Goal: Task Accomplishment & Management: Manage account settings

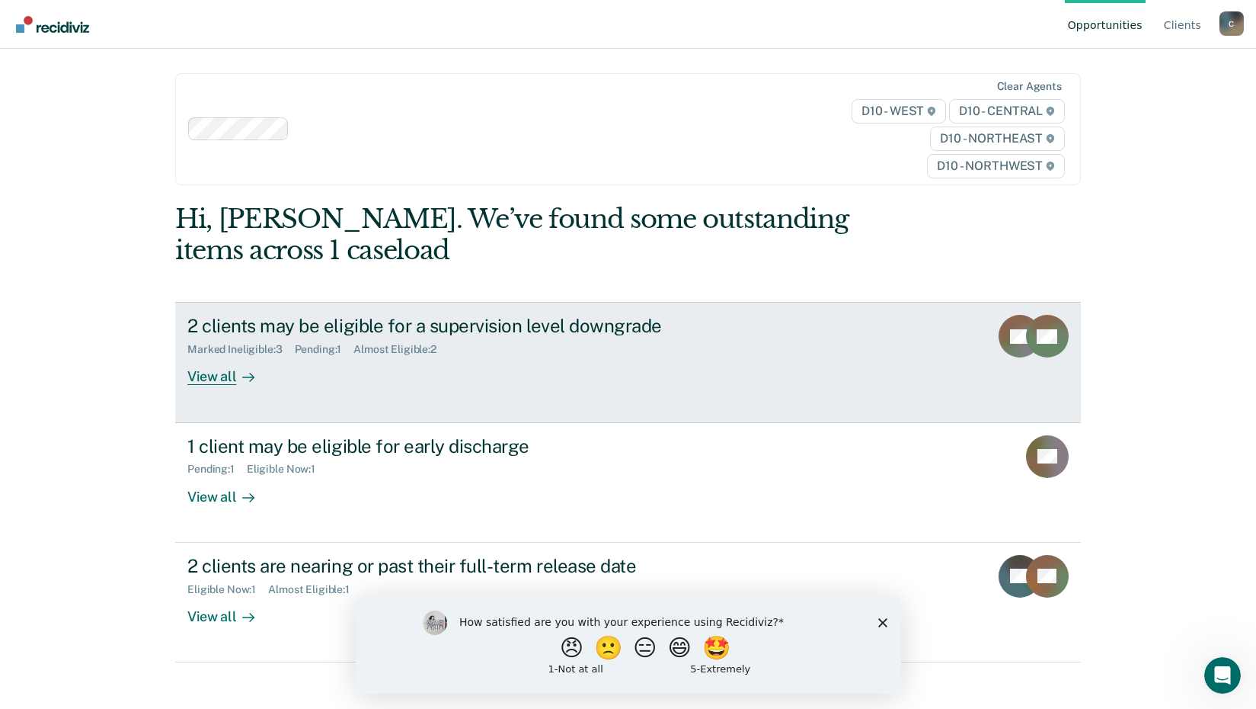
click at [222, 374] on div "View all" at bounding box center [229, 371] width 85 height 30
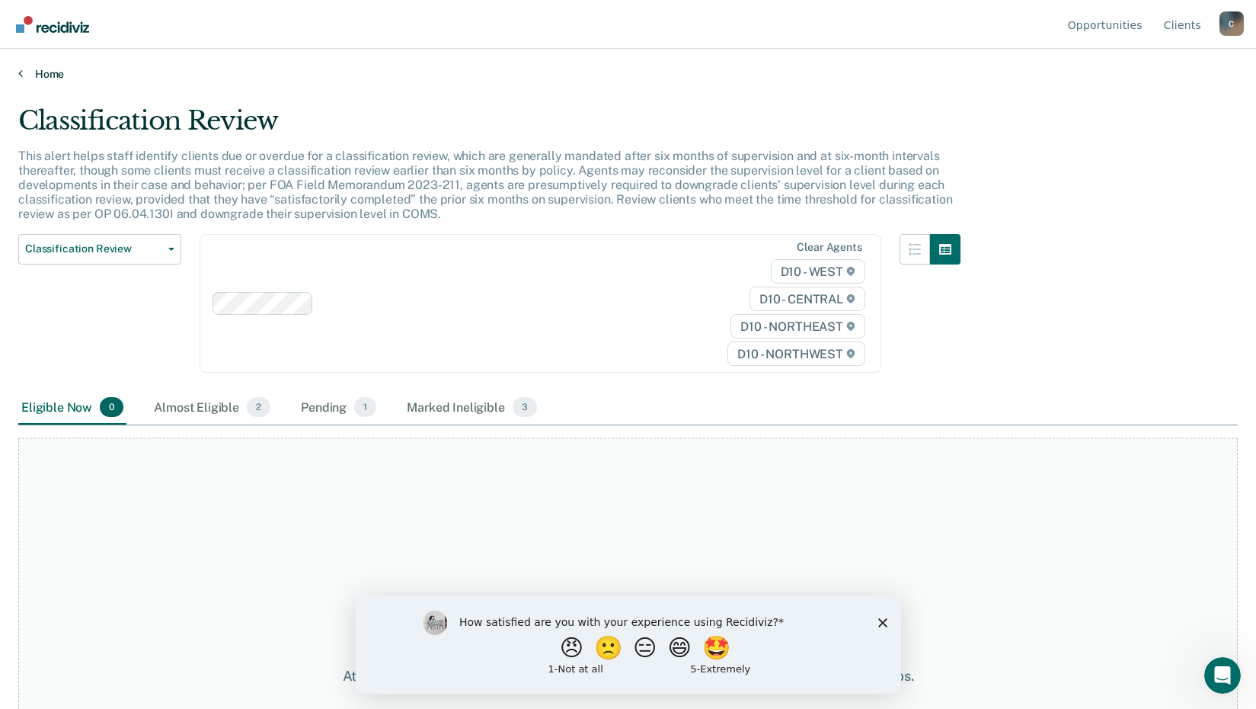
click at [55, 71] on link "Home" at bounding box center [628, 74] width 1220 height 14
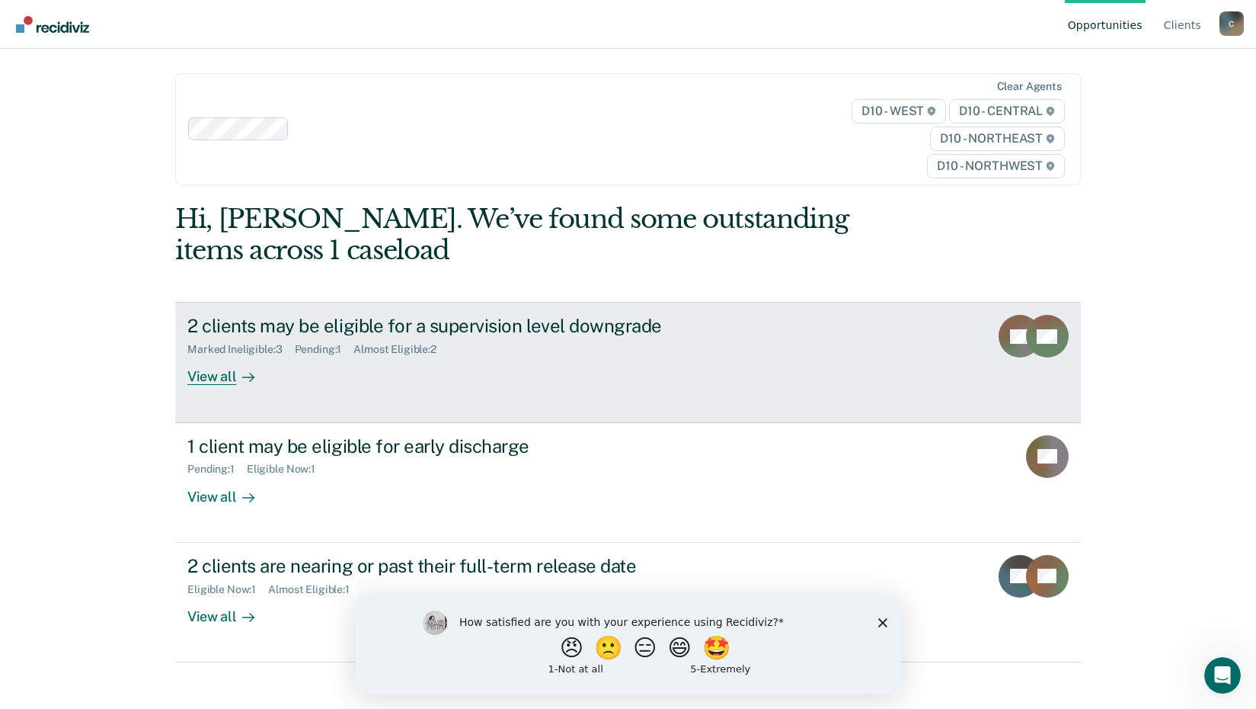
click at [1036, 328] on icon at bounding box center [1056, 319] width 56 height 40
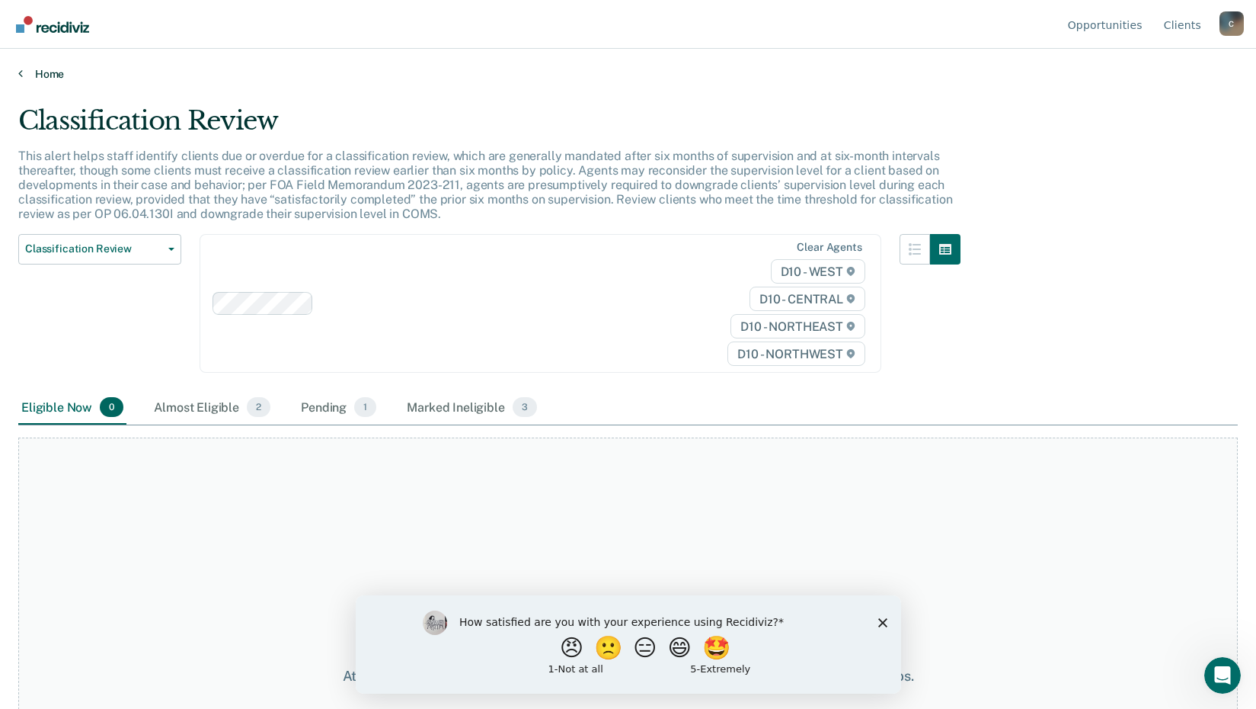
click at [47, 72] on link "Home" at bounding box center [628, 74] width 1220 height 14
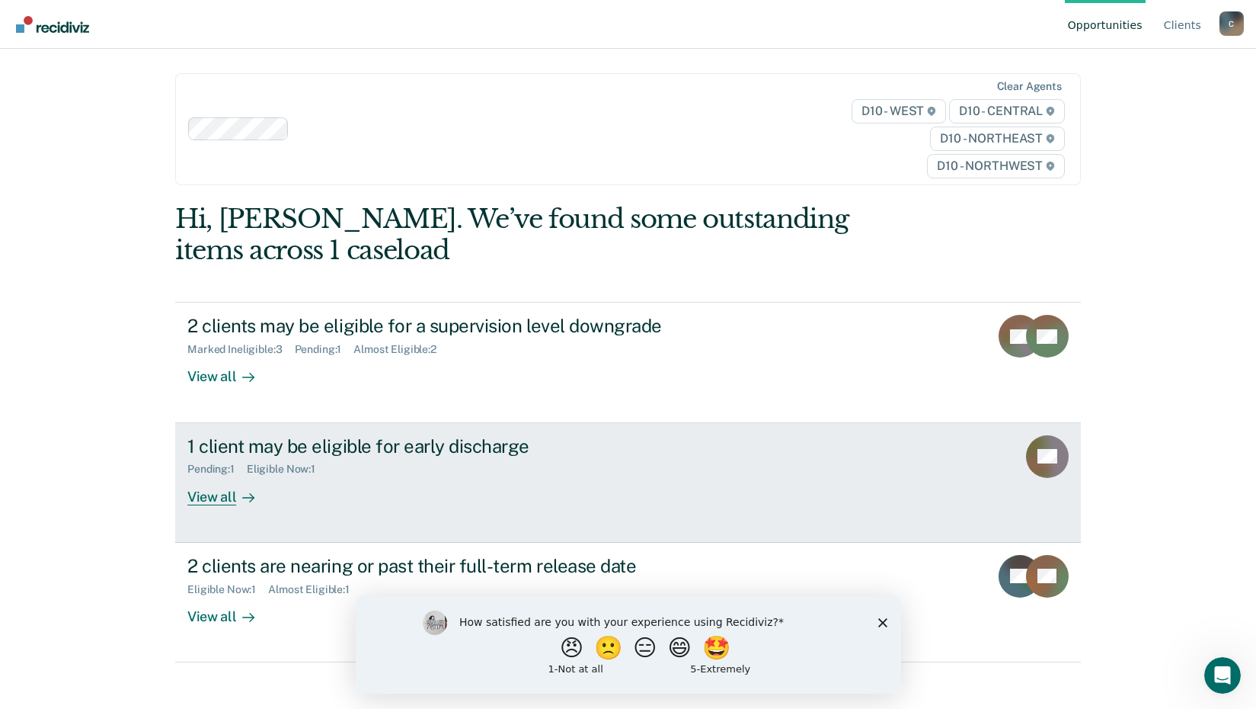
click at [219, 500] on div "View all" at bounding box center [229, 490] width 85 height 30
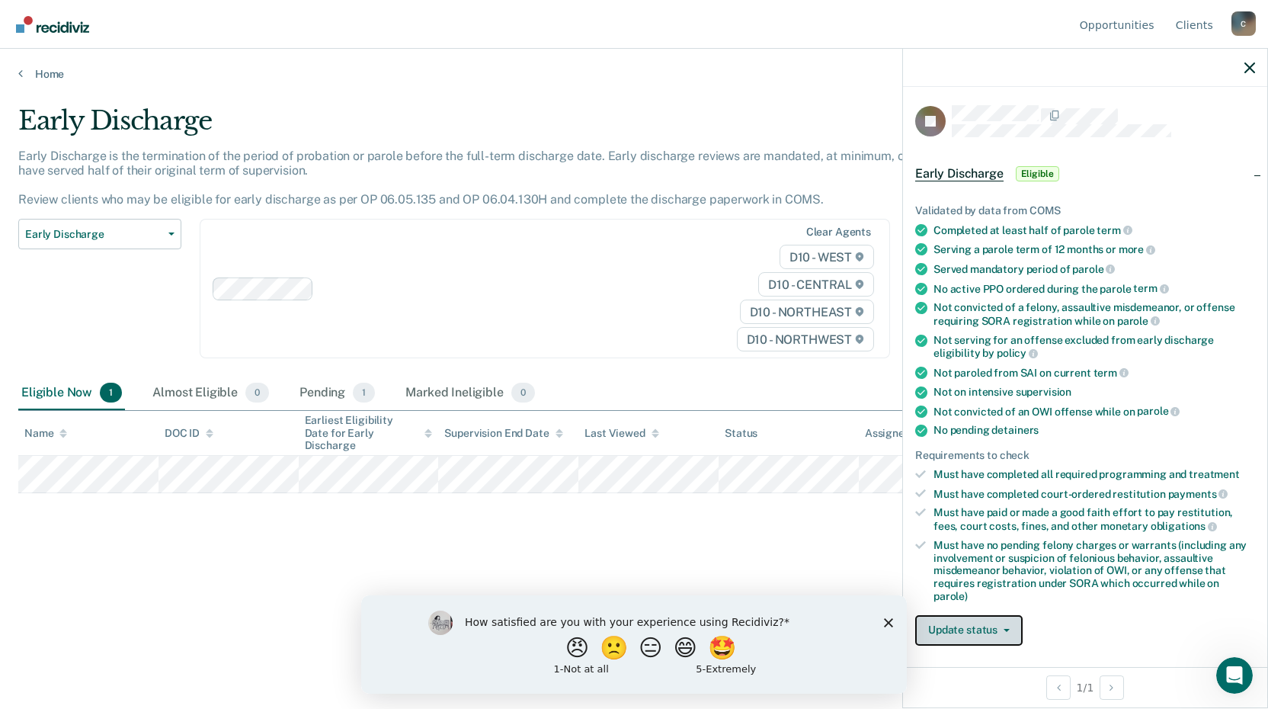
click at [983, 619] on button "Update status" at bounding box center [968, 630] width 107 height 30
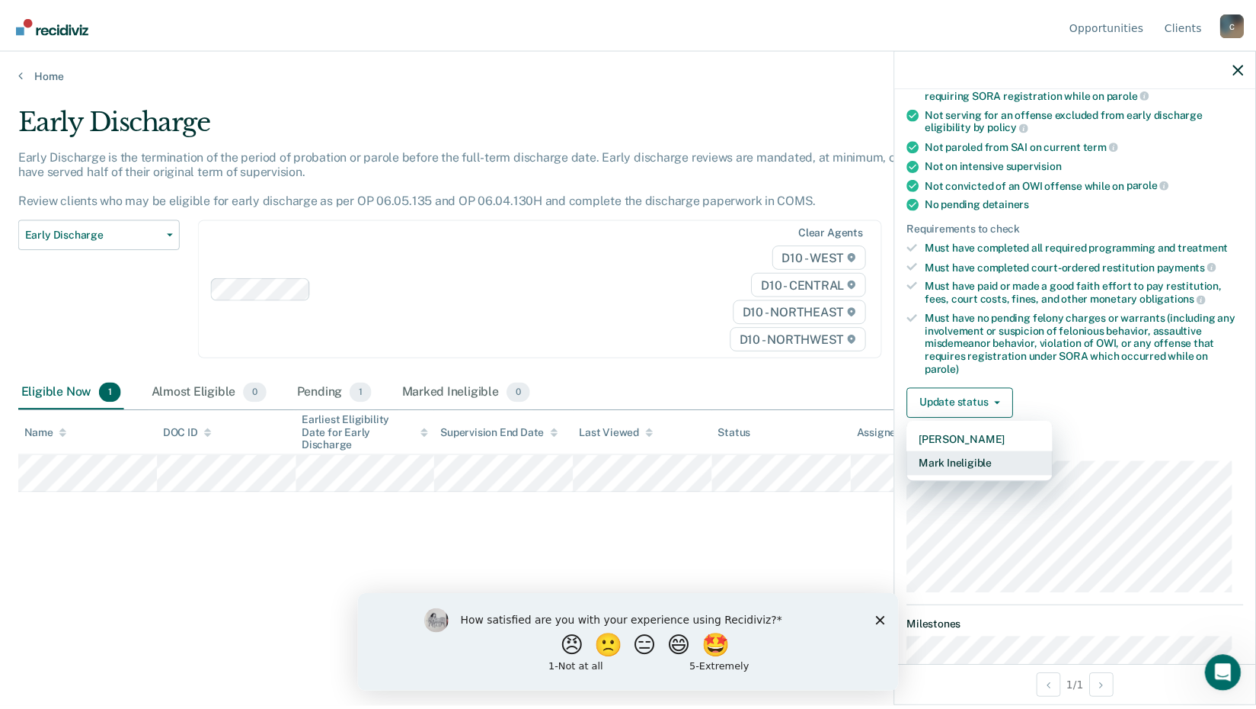
scroll to position [229, 0]
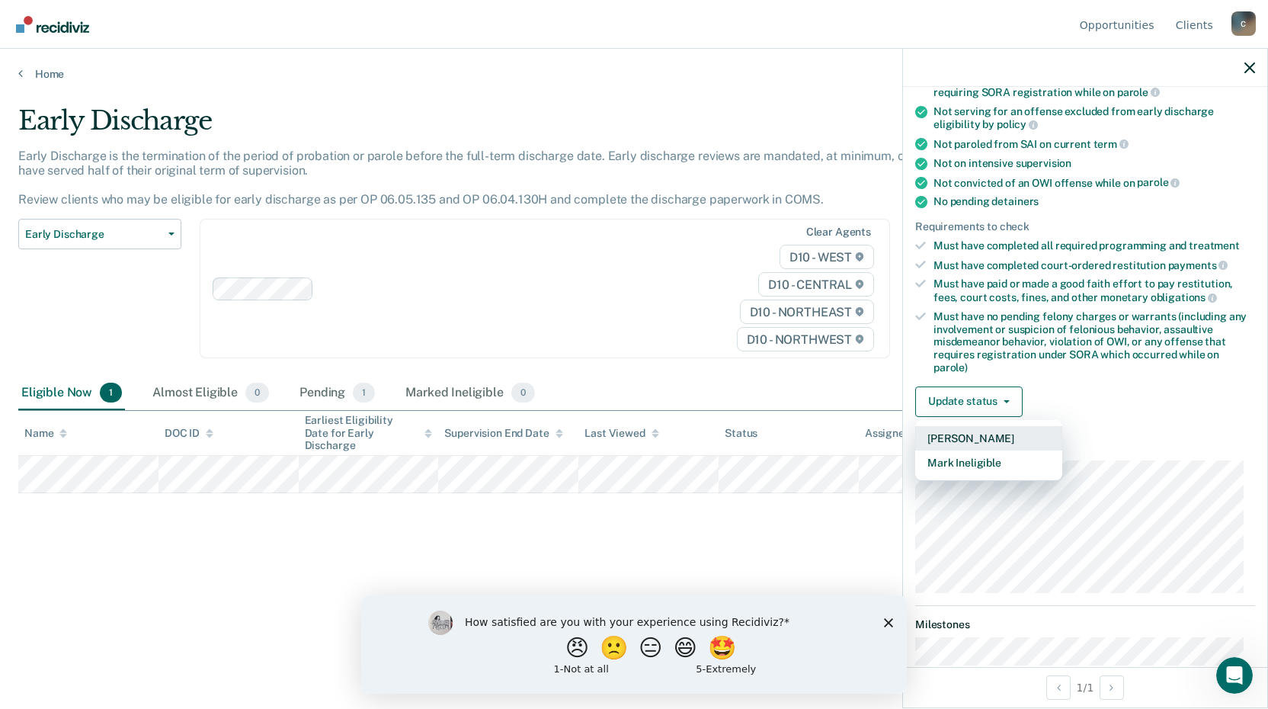
click at [968, 433] on button "[PERSON_NAME]" at bounding box center [988, 438] width 147 height 24
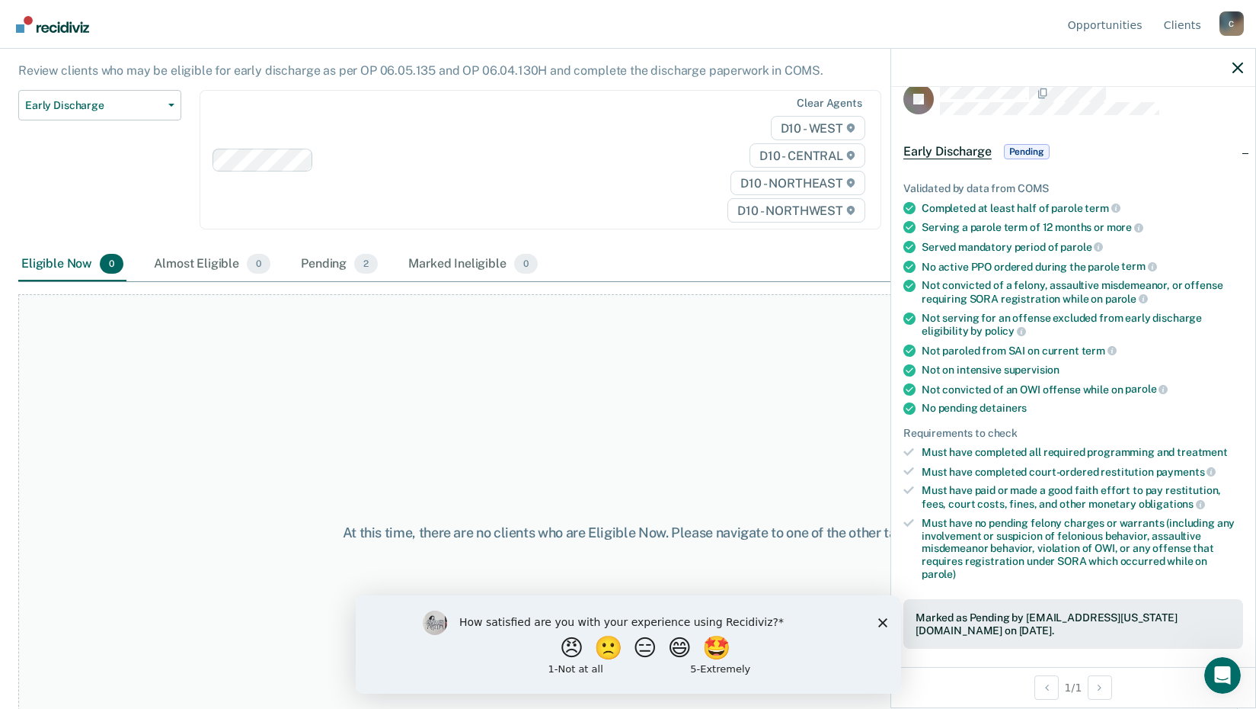
scroll to position [0, 0]
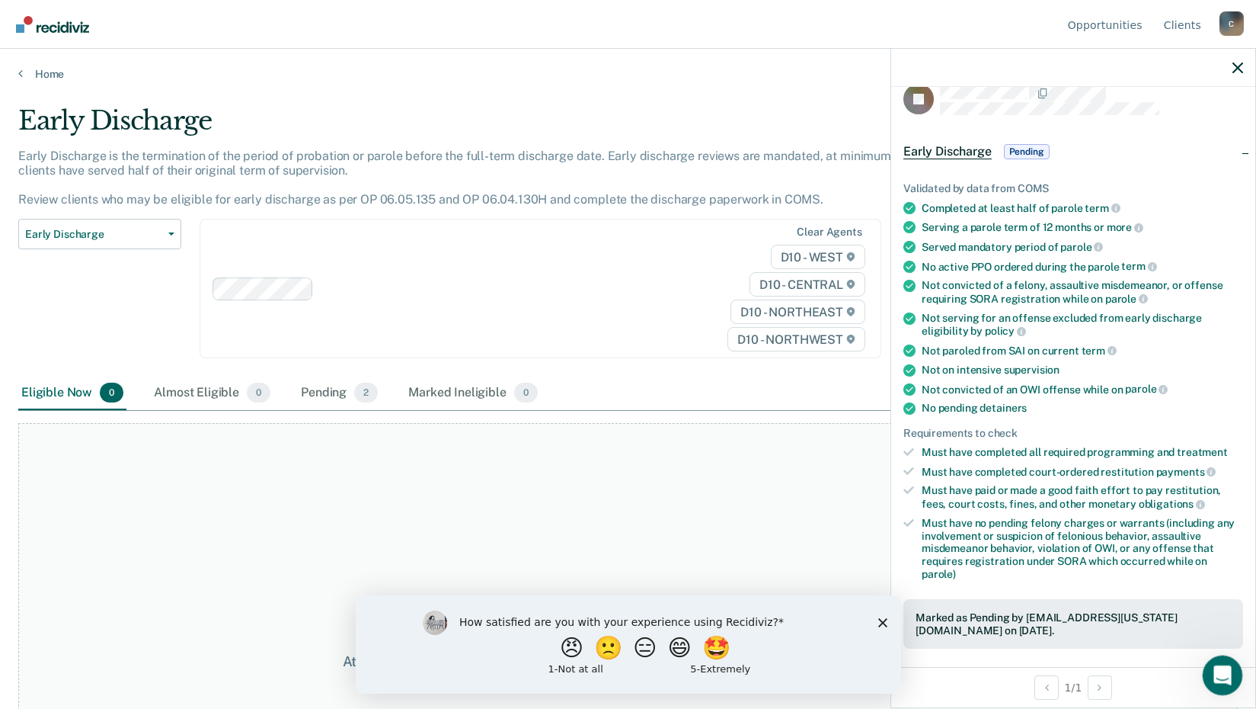
click at [1224, 668] on icon "Open Intercom Messenger" at bounding box center [1220, 673] width 25 height 25
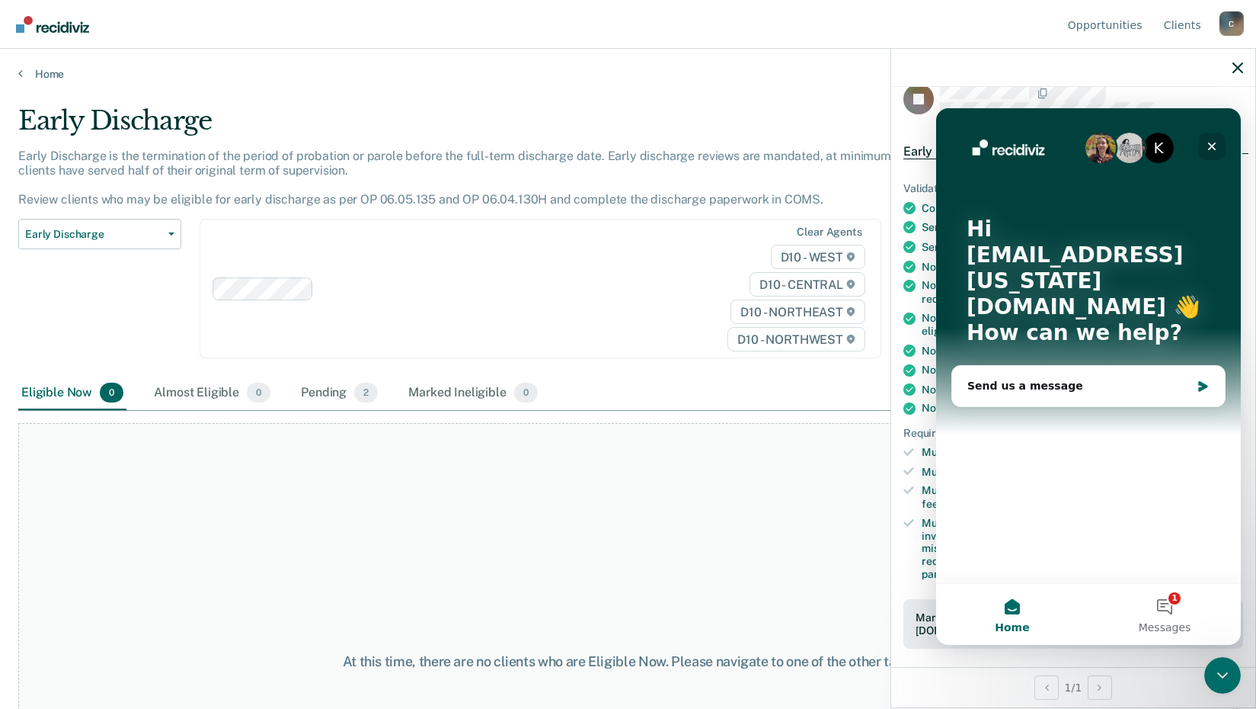
click at [1214, 144] on icon "Close" at bounding box center [1212, 146] width 8 height 8
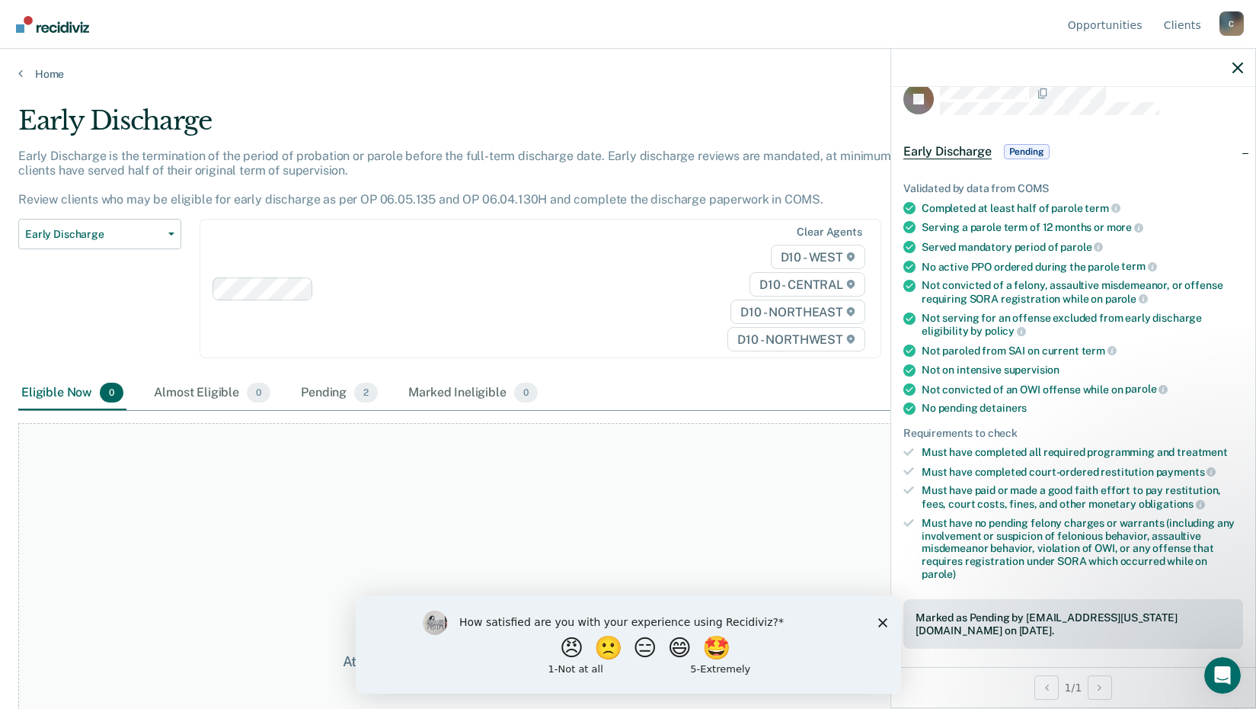
click at [1232, 65] on div at bounding box center [1073, 68] width 364 height 38
click at [50, 75] on link "Home" at bounding box center [628, 74] width 1220 height 14
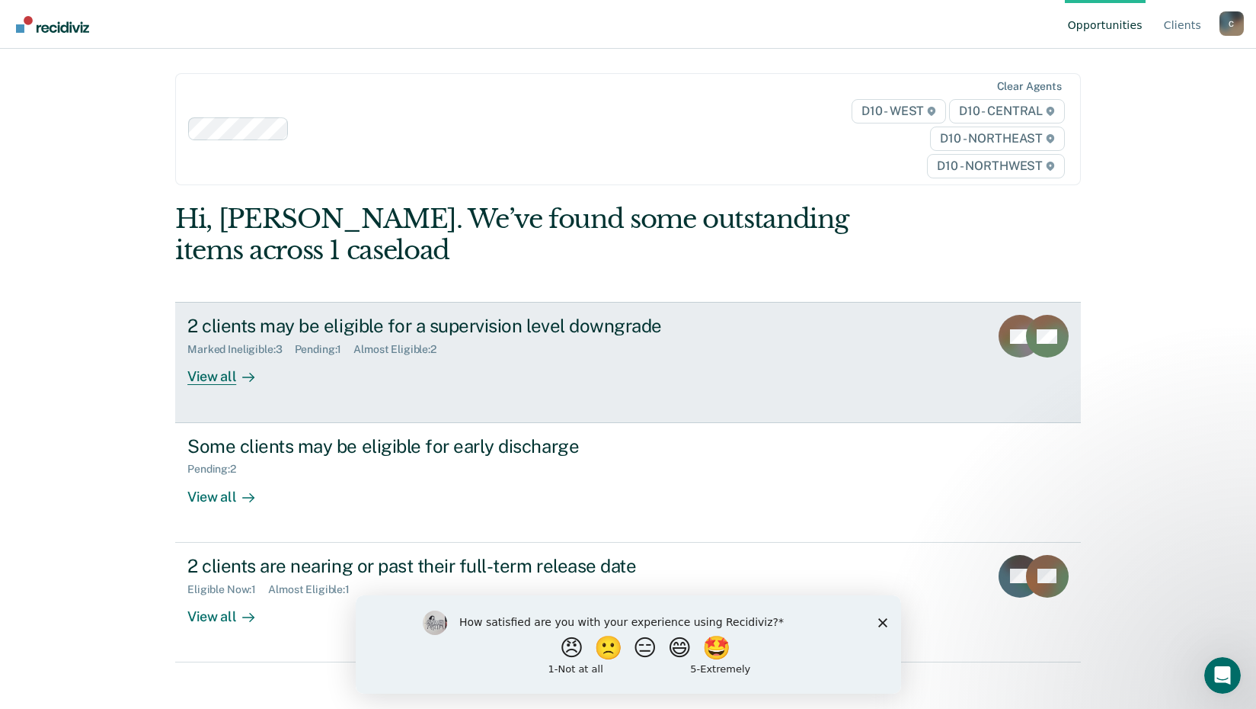
click at [1032, 331] on rect at bounding box center [1047, 336] width 43 height 43
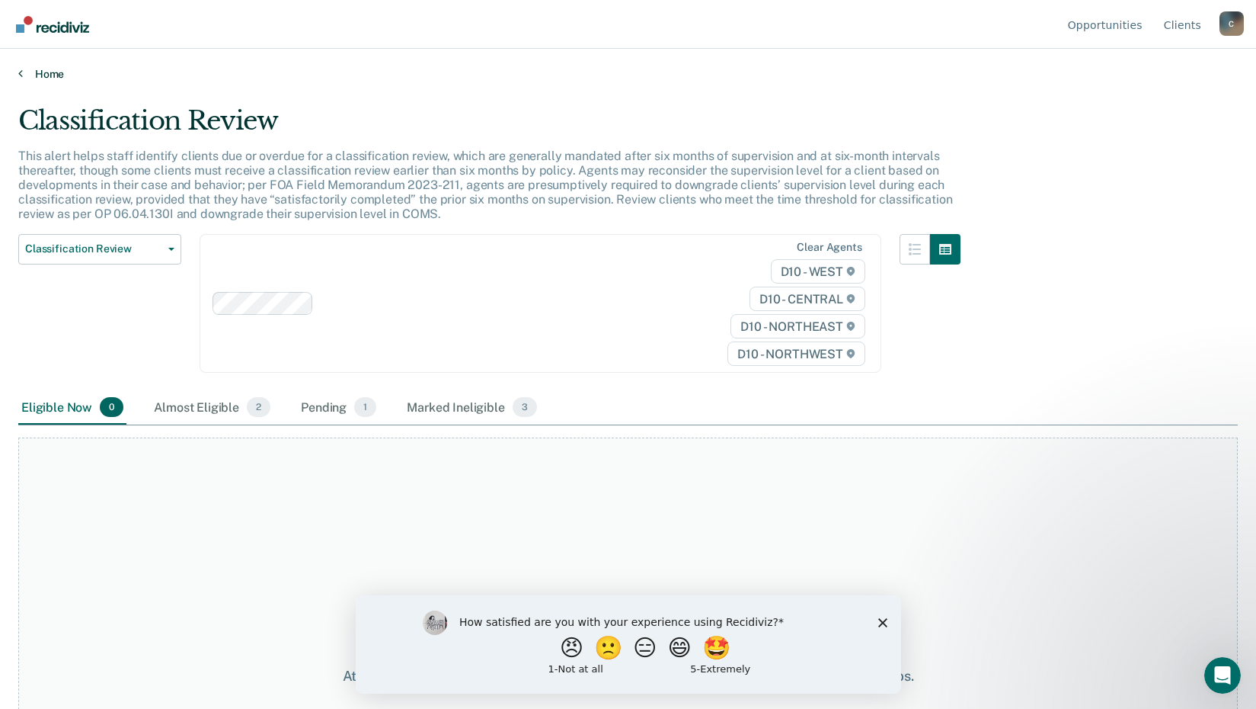
click at [36, 74] on link "Home" at bounding box center [628, 74] width 1220 height 14
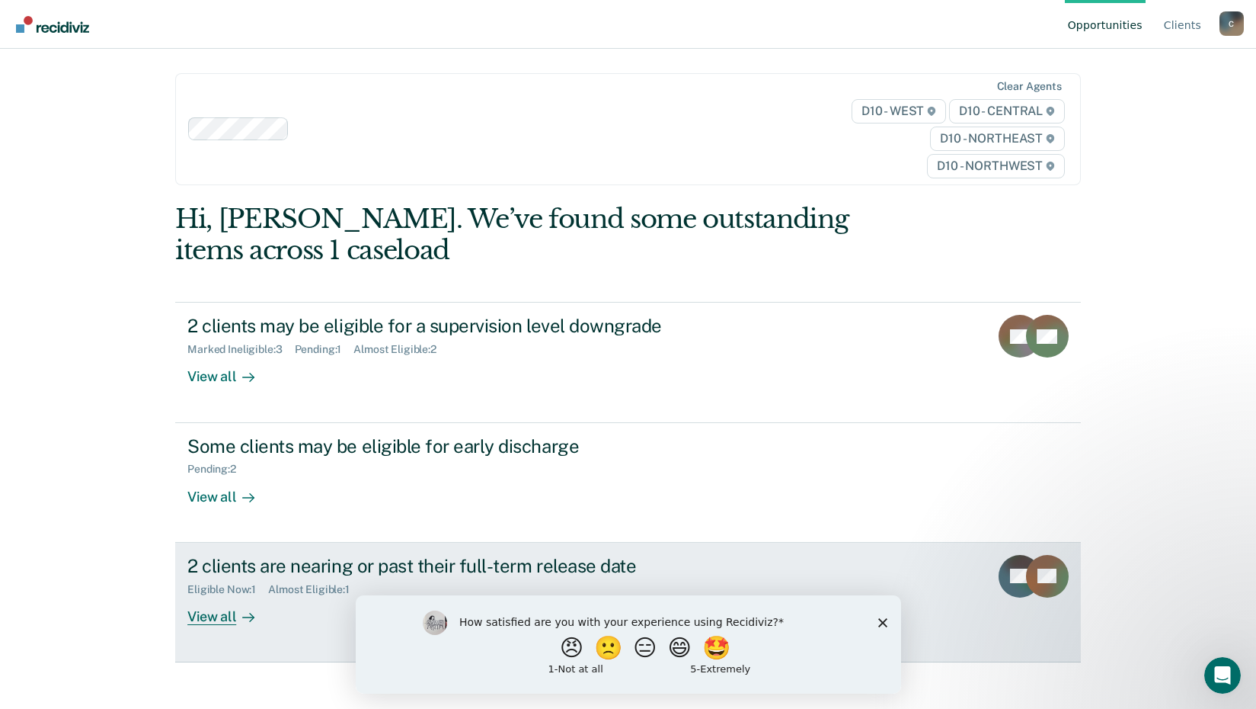
click at [1039, 574] on icon at bounding box center [1038, 599] width 78 height 80
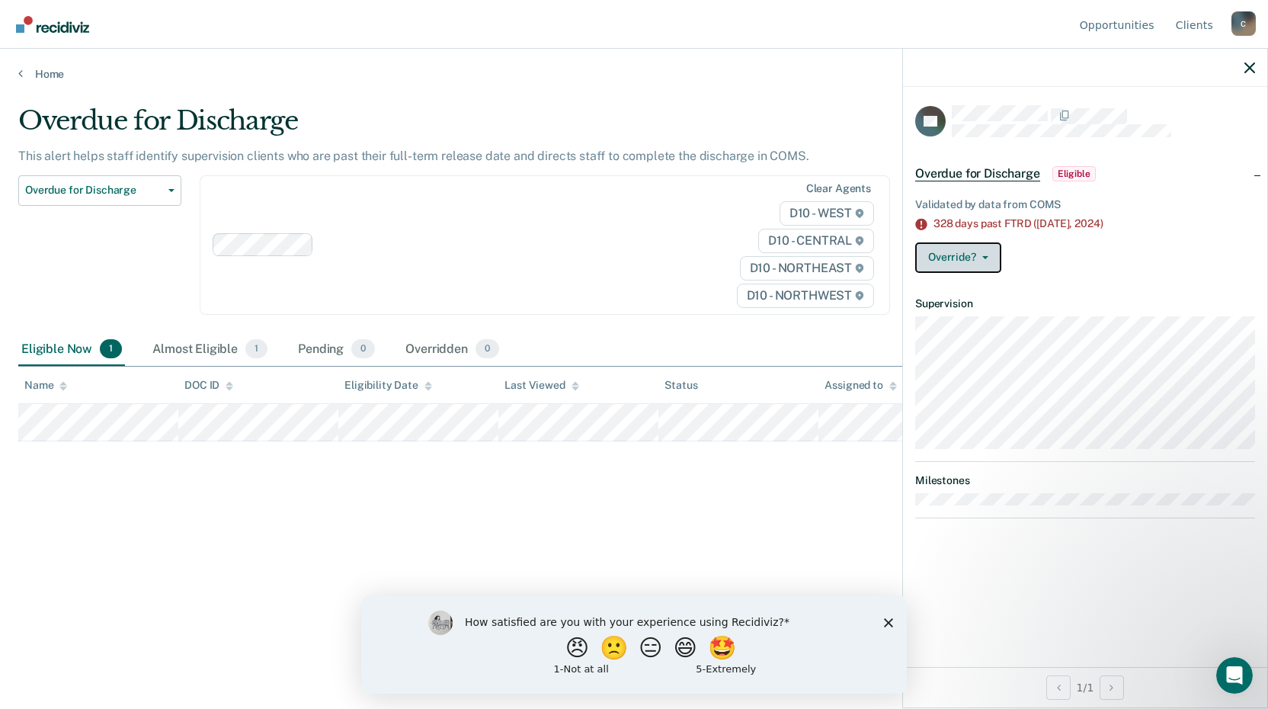
click at [977, 256] on span "button" at bounding box center [982, 257] width 12 height 3
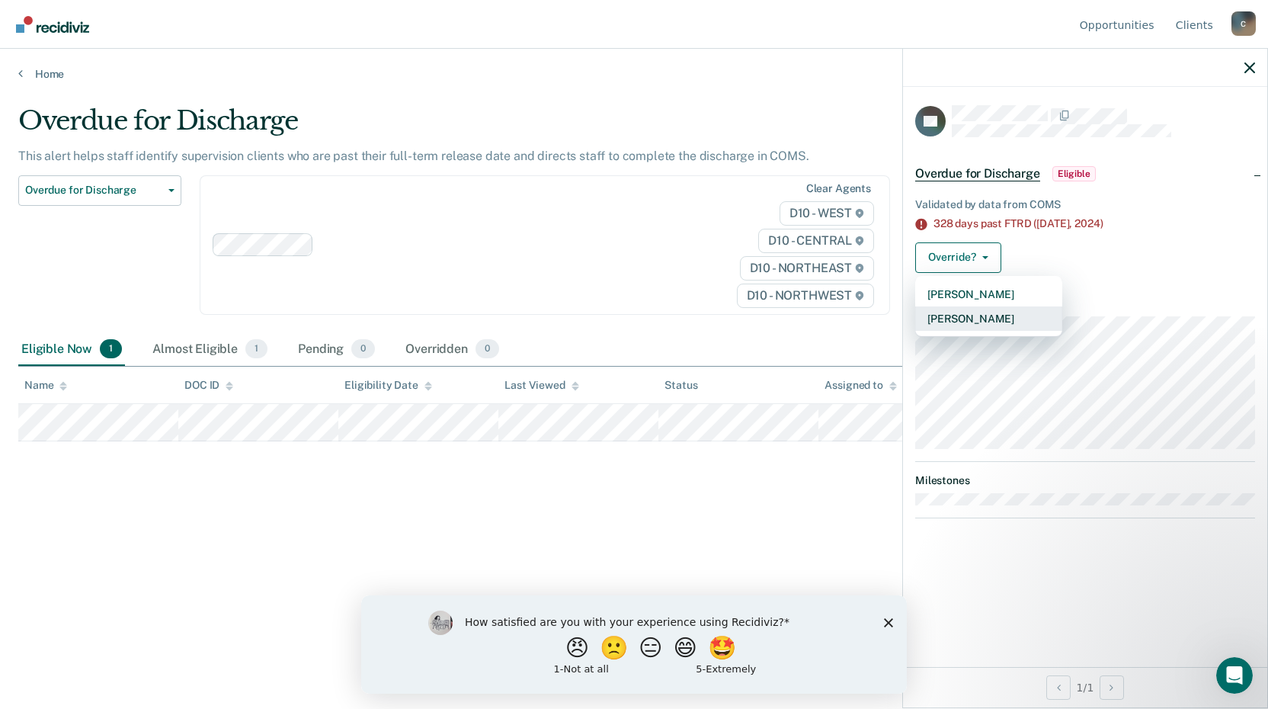
click at [973, 310] on button "[PERSON_NAME]" at bounding box center [988, 318] width 147 height 24
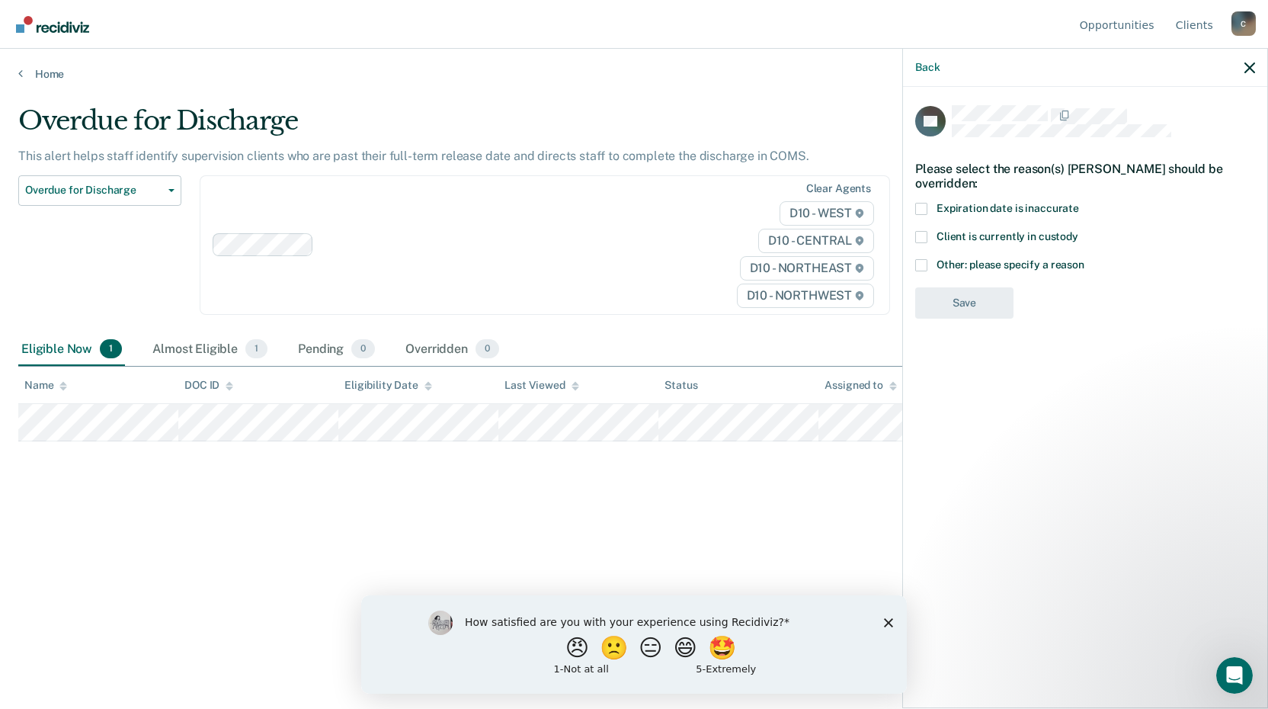
click at [925, 262] on span at bounding box center [921, 265] width 12 height 12
click at [1084, 259] on input "Other: please specify a reason" at bounding box center [1084, 259] width 0 height 0
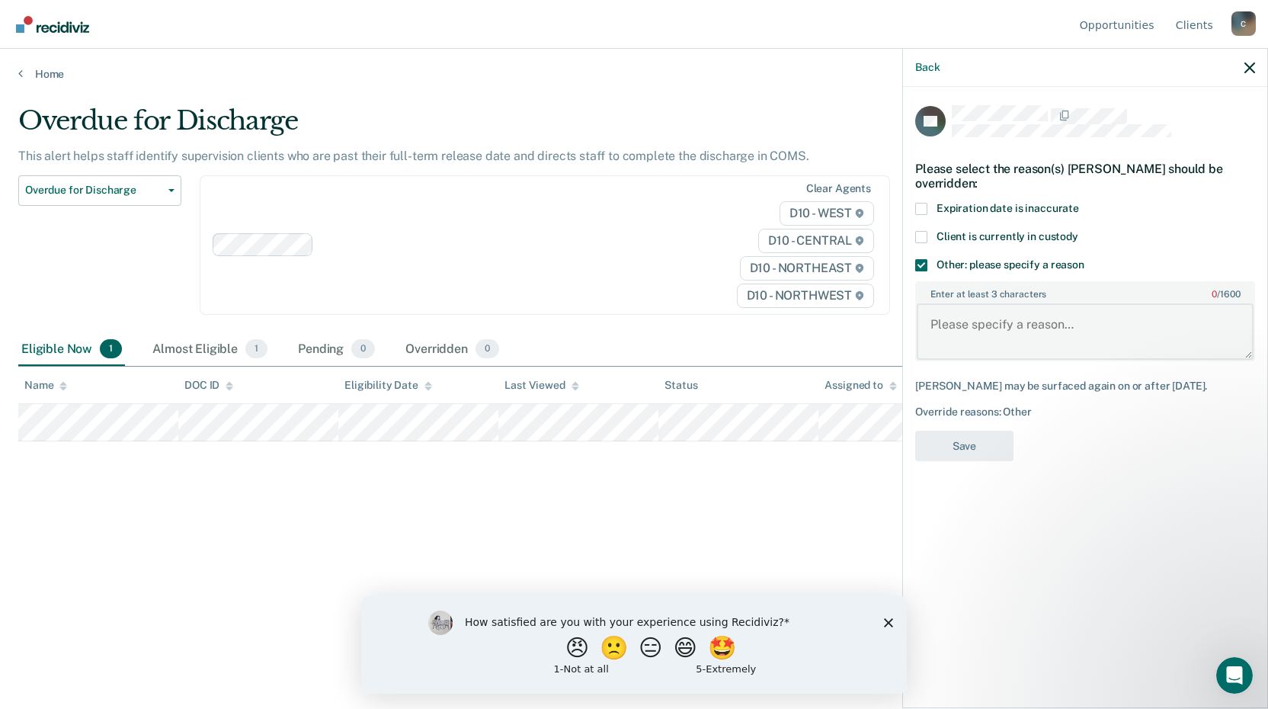
click at [967, 320] on textarea "Enter at least 3 characters 0 / 1600" at bounding box center [1085, 331] width 337 height 56
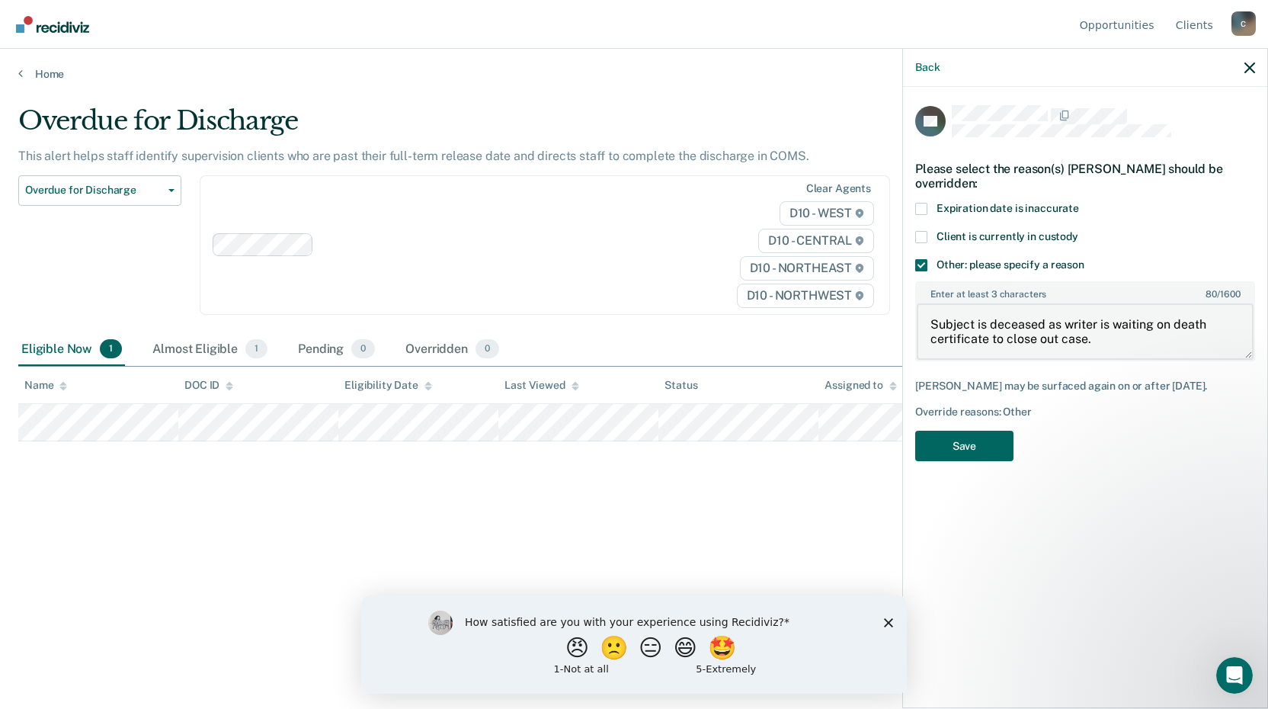
type textarea "Subject is deceased as writer is waiting on death certificate to close out case."
click at [971, 433] on button "Save" at bounding box center [964, 445] width 98 height 31
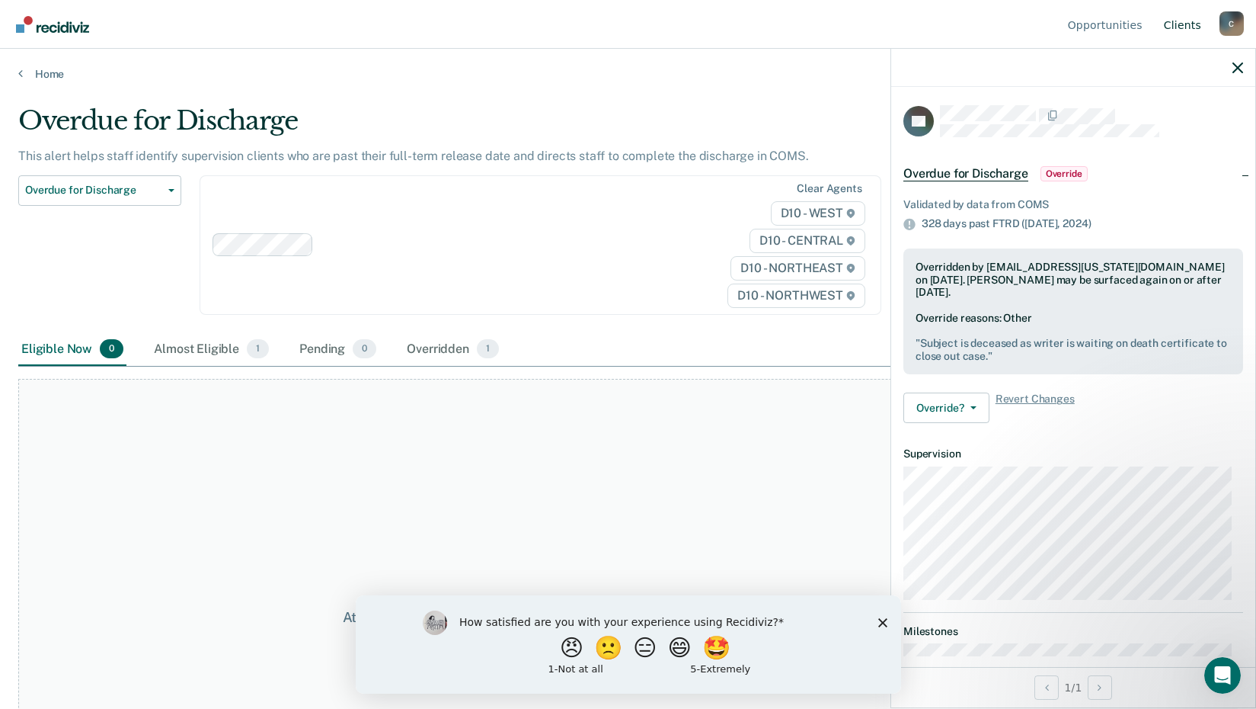
click at [1180, 22] on link "Client s" at bounding box center [1182, 24] width 43 height 49
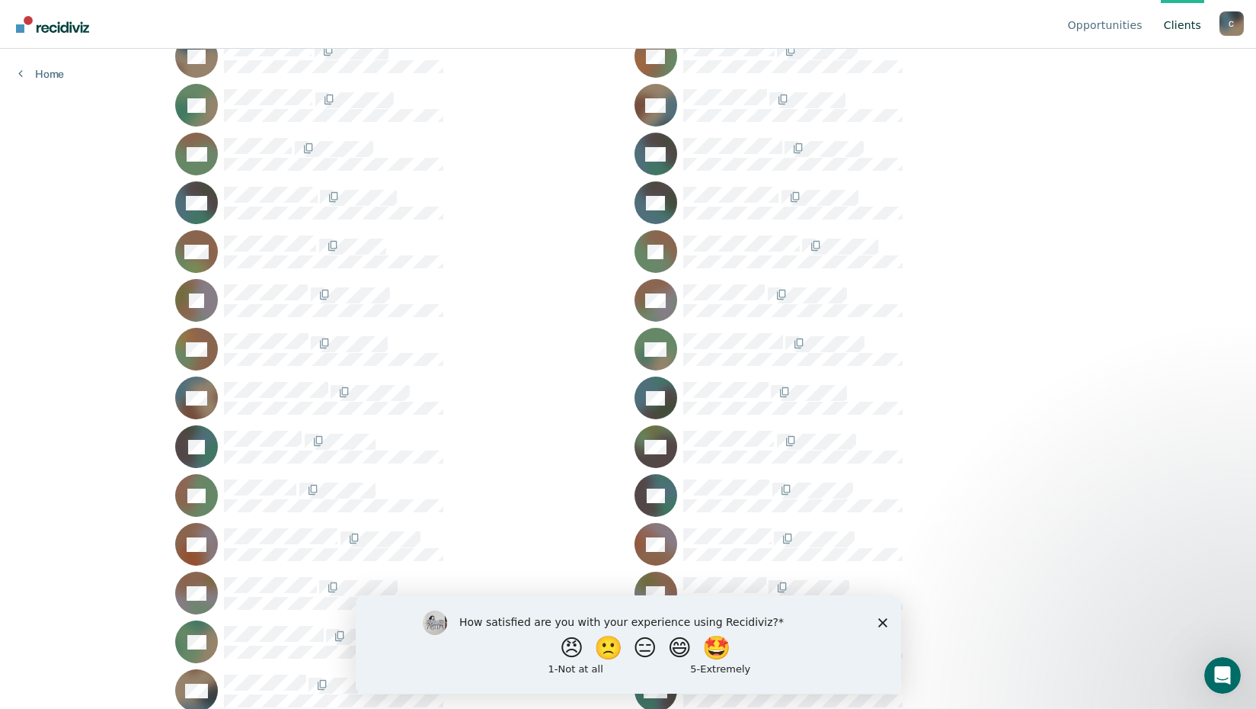
scroll to position [563, 0]
click at [555, 645] on button "😠" at bounding box center [573, 647] width 36 height 30
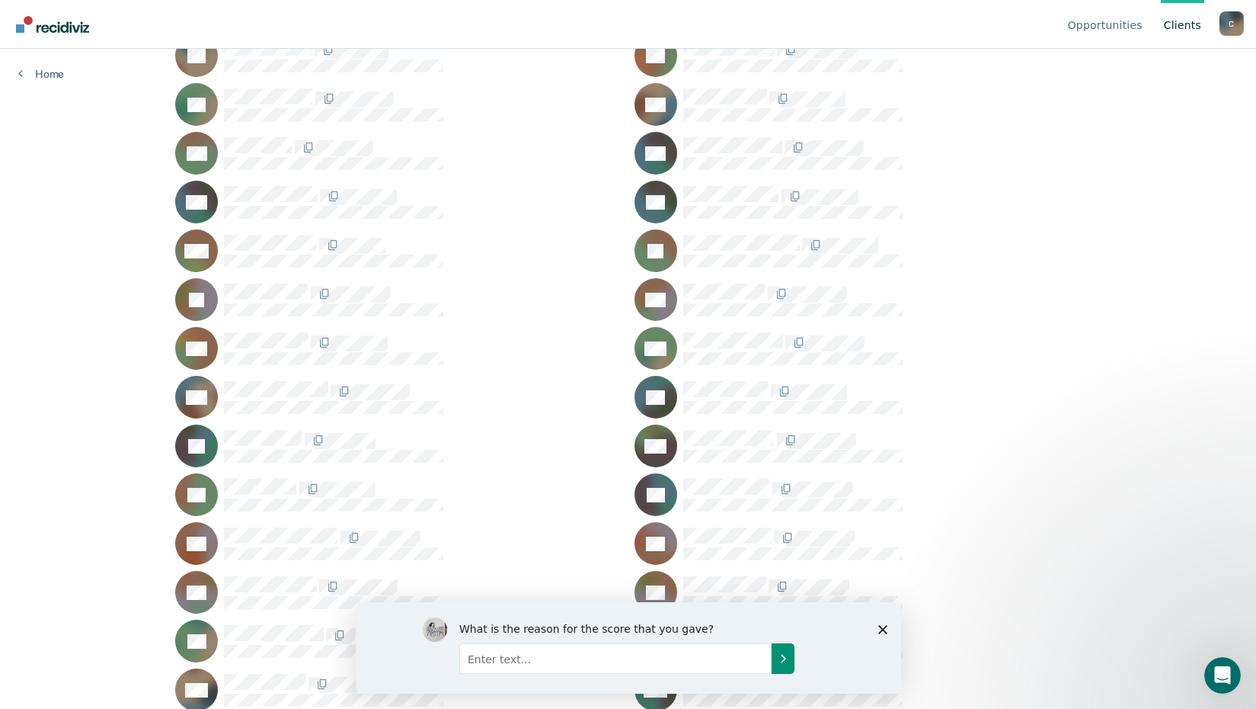
click at [782, 662] on icon "Submit your response" at bounding box center [782, 657] width 12 height 12
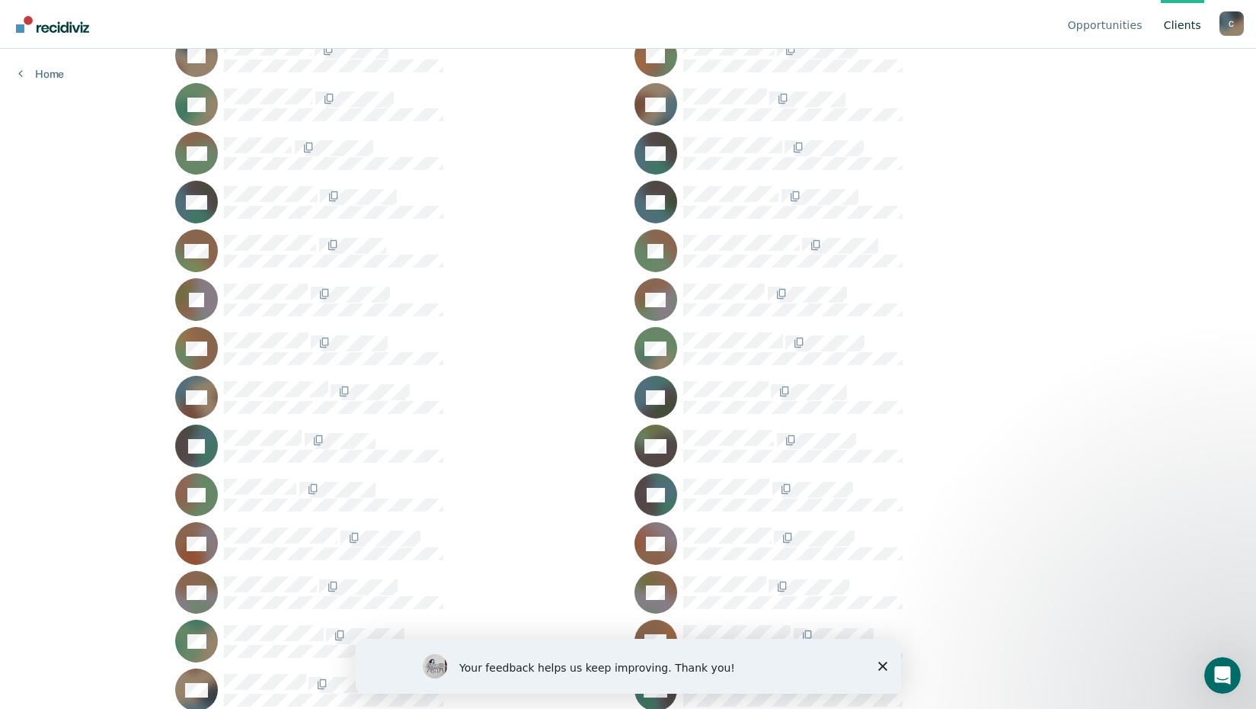
click at [881, 667] on polygon "Close survey" at bounding box center [882, 665] width 9 height 9
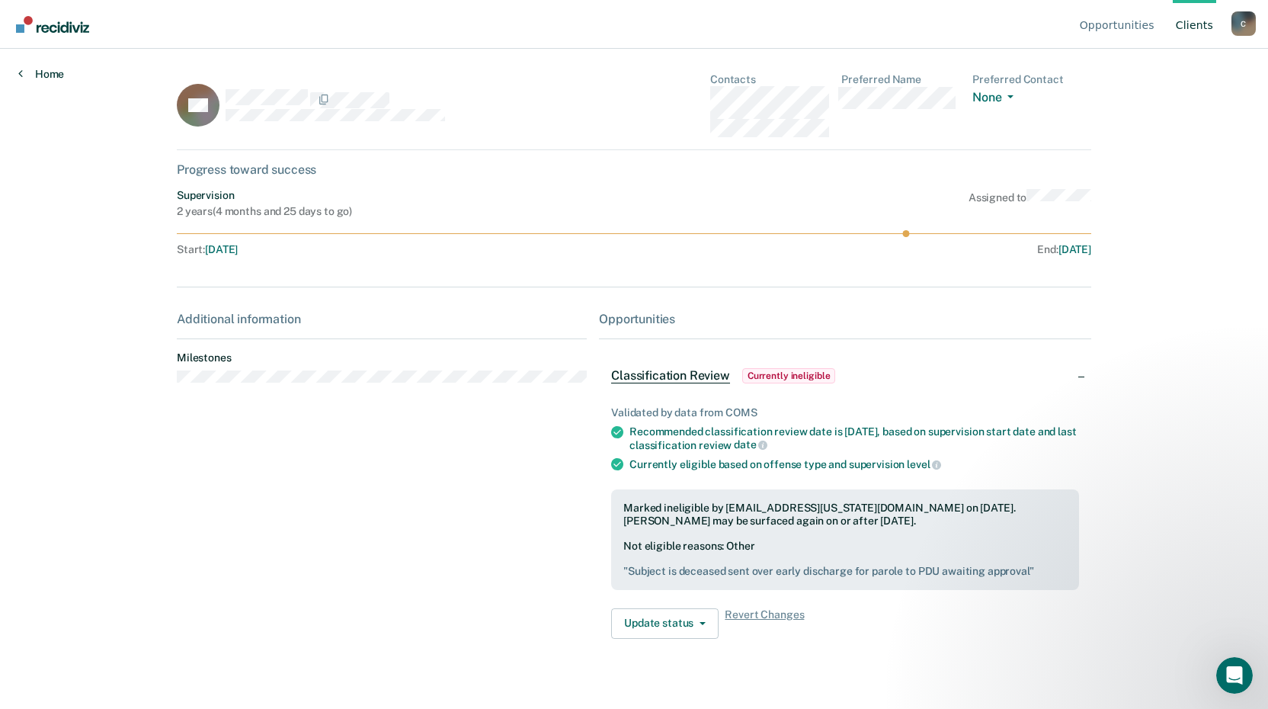
click at [39, 75] on link "Home" at bounding box center [41, 74] width 46 height 14
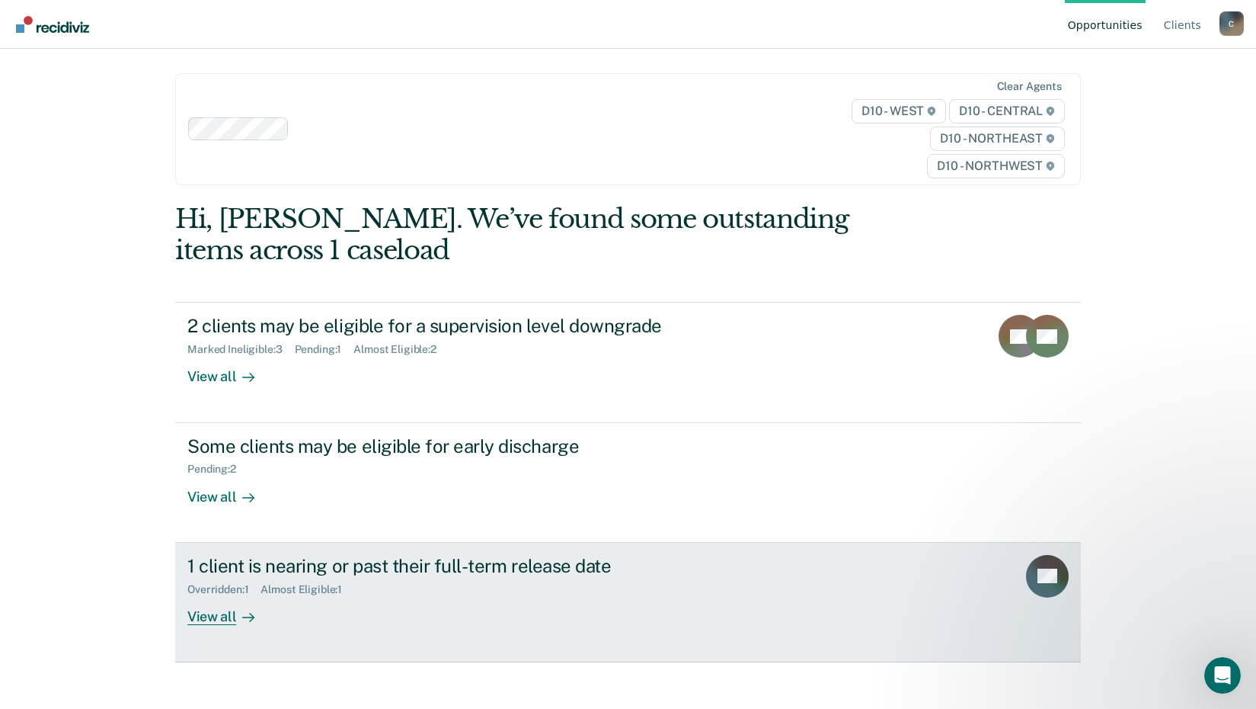
click at [221, 612] on div "View all" at bounding box center [229, 610] width 85 height 30
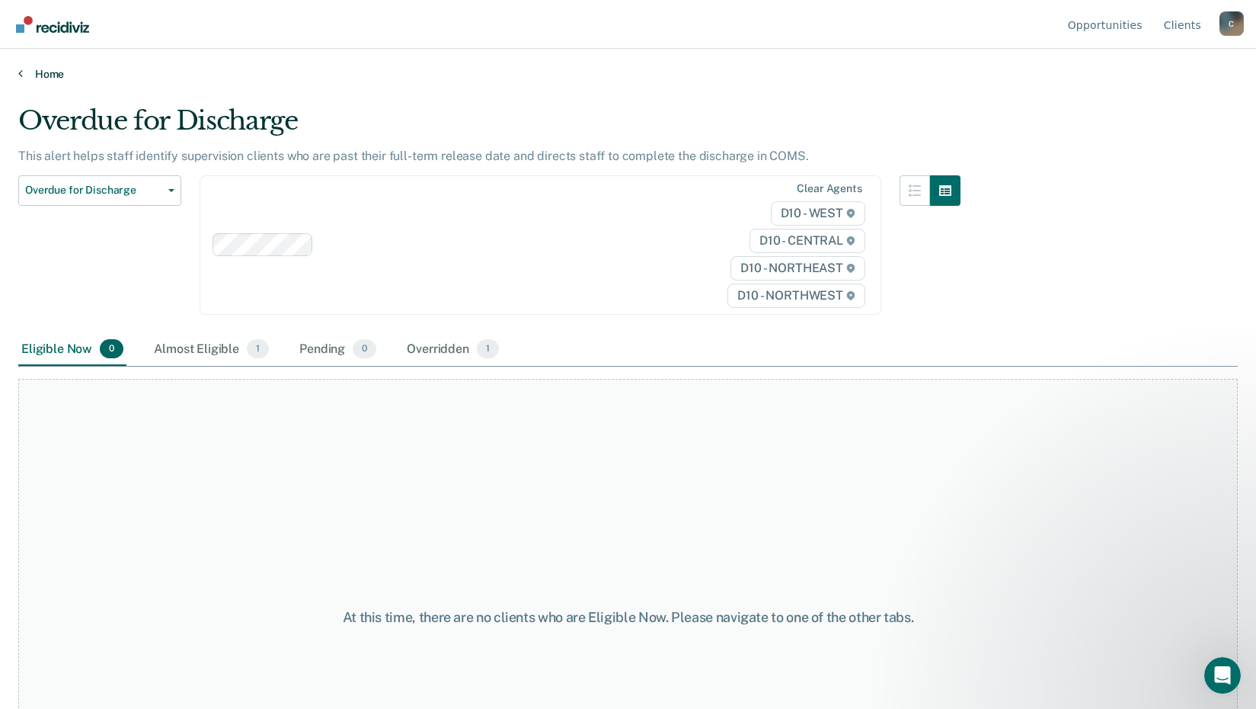
click at [45, 73] on link "Home" at bounding box center [628, 74] width 1220 height 14
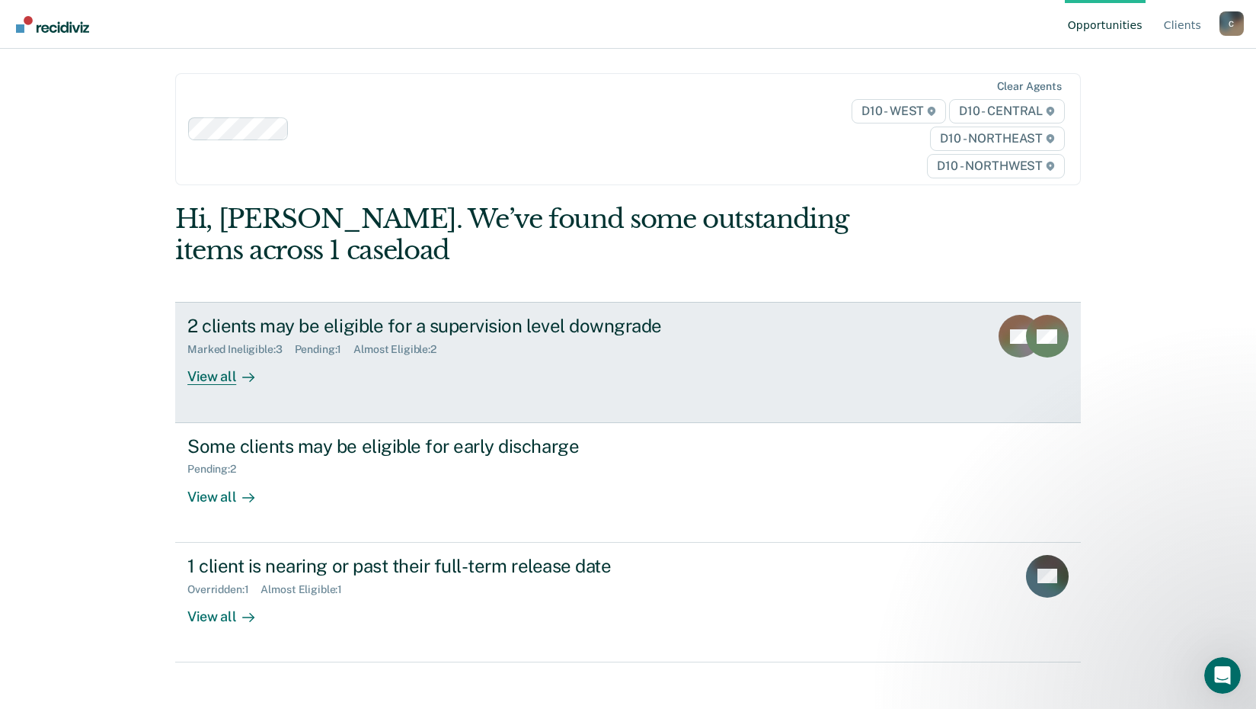
click at [225, 379] on div "View all" at bounding box center [229, 371] width 85 height 30
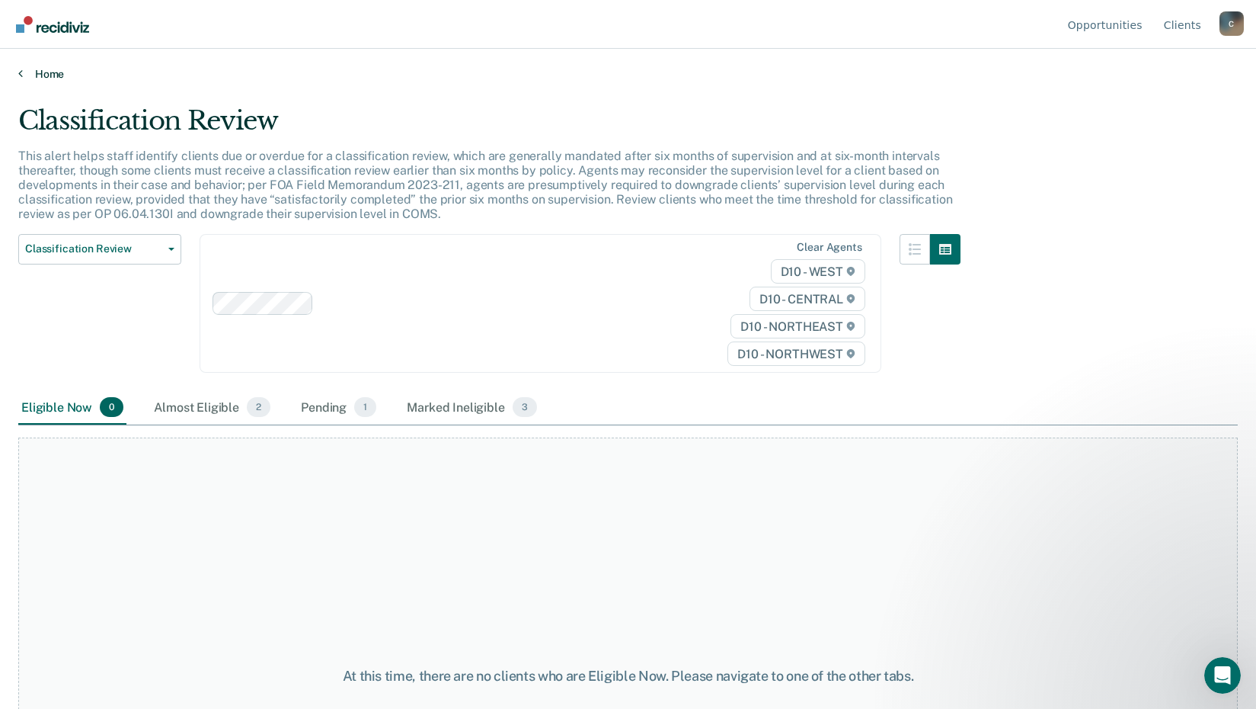
click at [41, 75] on link "Home" at bounding box center [628, 74] width 1220 height 14
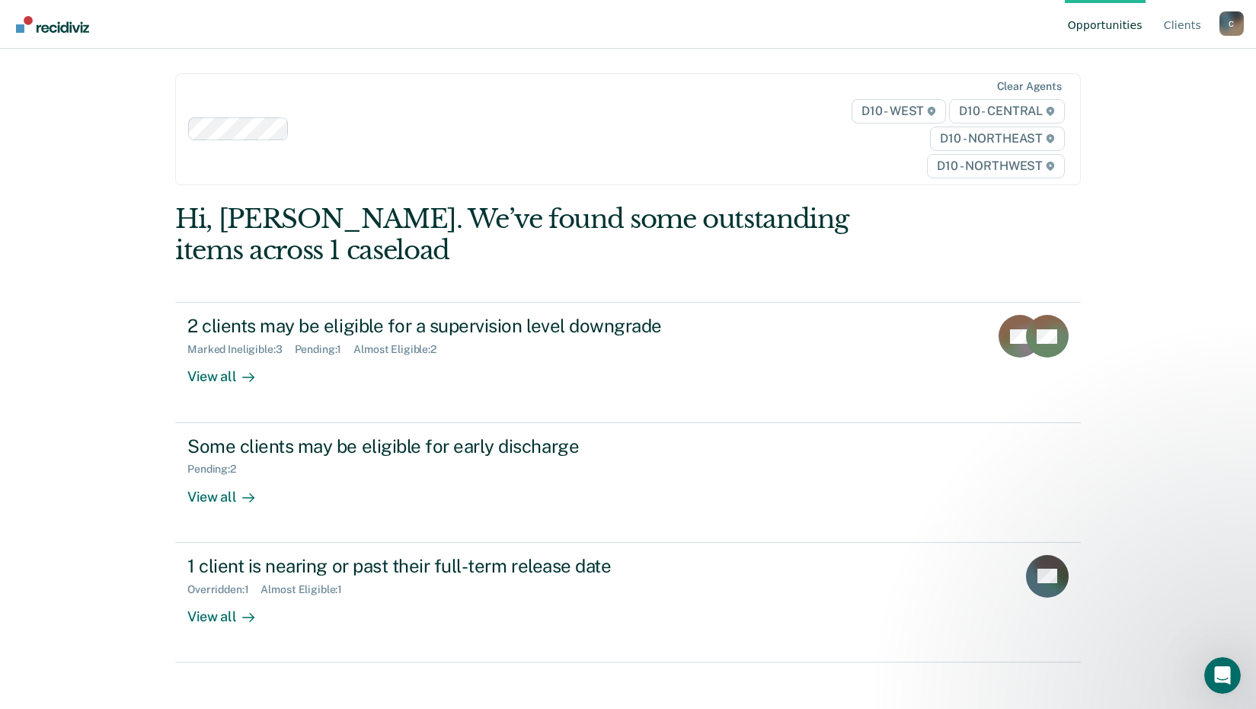
click at [1233, 17] on div "C" at bounding box center [1232, 23] width 24 height 24
click at [1141, 120] on link "Log Out" at bounding box center [1170, 120] width 98 height 13
